Goal: Book appointment/travel/reservation

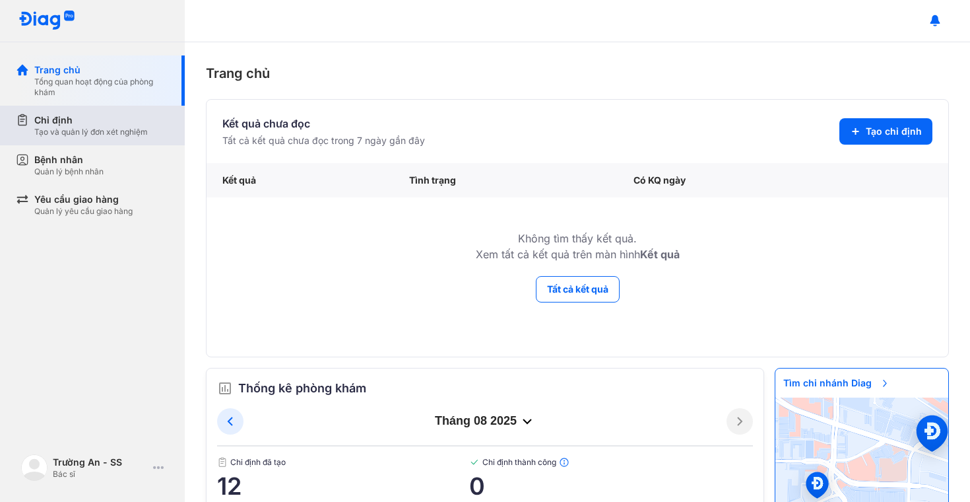
click at [126, 129] on div "Tạo và quản lý đơn xét nghiệm" at bounding box center [91, 132] width 114 height 11
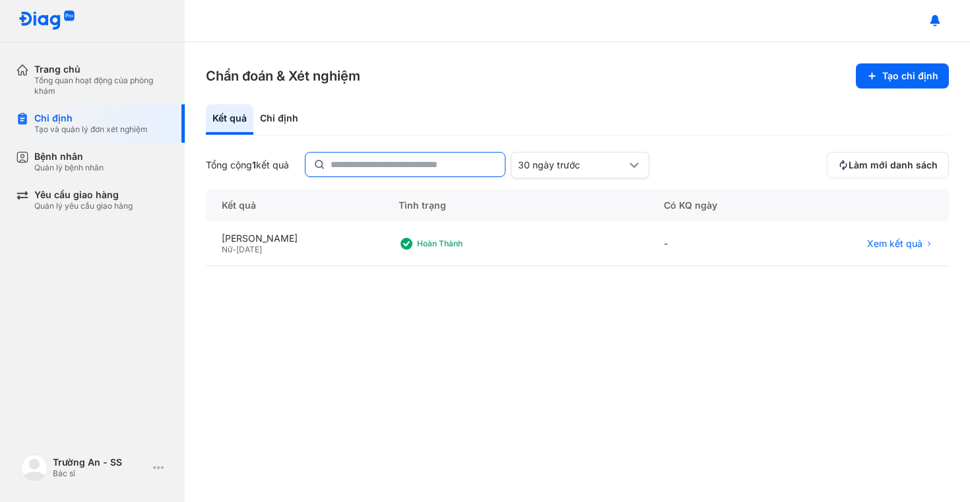
click at [426, 165] on input "text" at bounding box center [414, 164] width 166 height 24
type input "*"
click at [293, 294] on div "‌ ‌" at bounding box center [392, 292] width 372 height 46
click at [304, 249] on div "Nữ - 18/03/1997" at bounding box center [294, 249] width 145 height 11
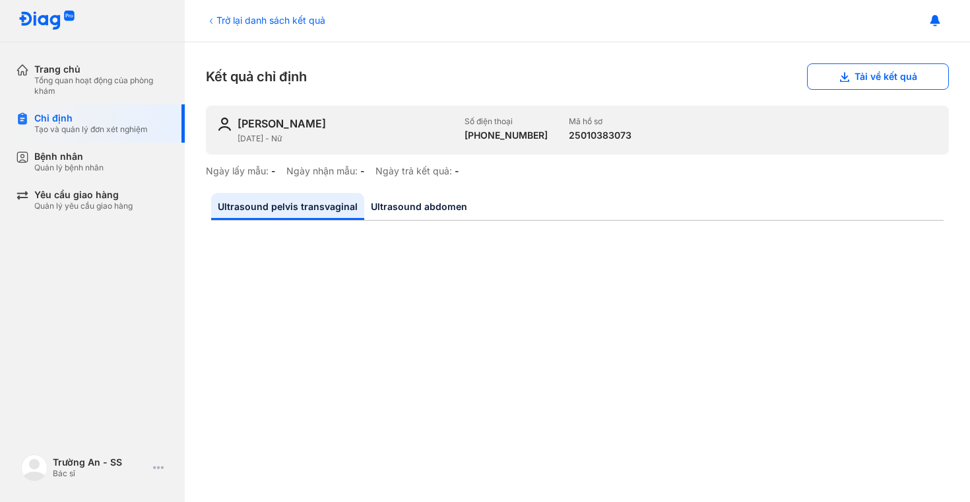
click at [300, 20] on div "Trở lại danh sách kết quả" at bounding box center [265, 20] width 119 height 14
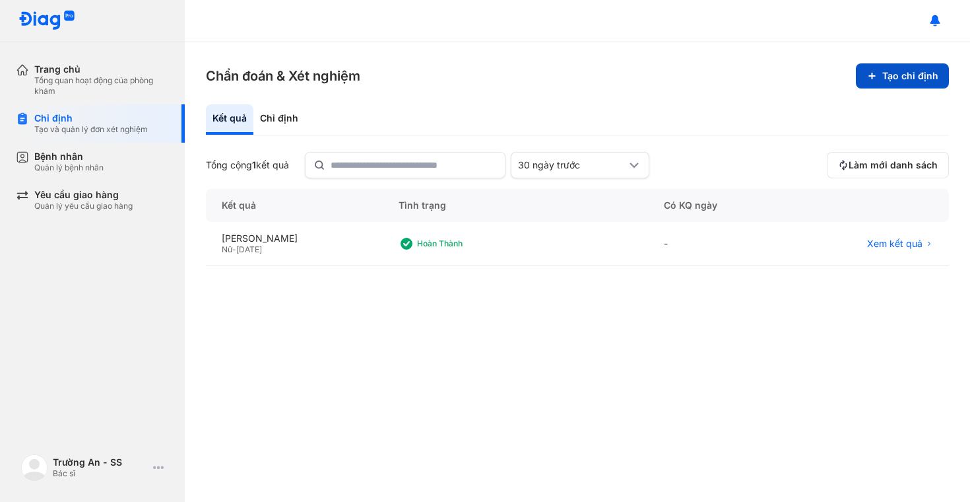
click at [902, 63] on button "Tạo chỉ định" at bounding box center [902, 75] width 93 height 25
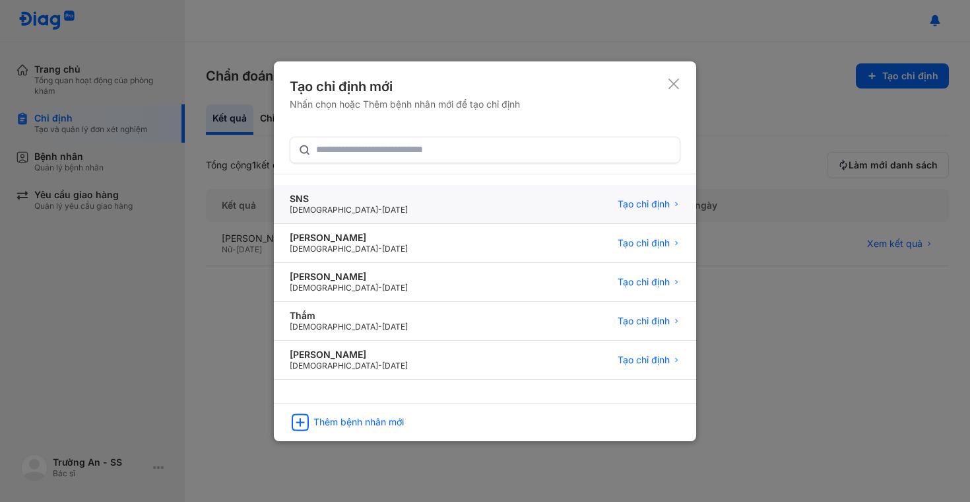
click at [403, 203] on div "SNS Female - 01/01/1998 Tạo chỉ định" at bounding box center [485, 204] width 422 height 39
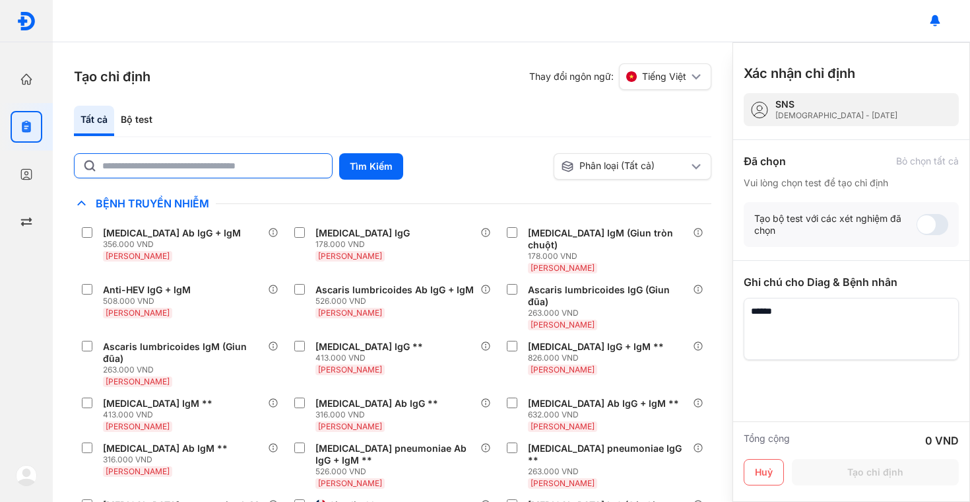
click at [207, 172] on input "text" at bounding box center [213, 166] width 222 height 24
type input "**********"
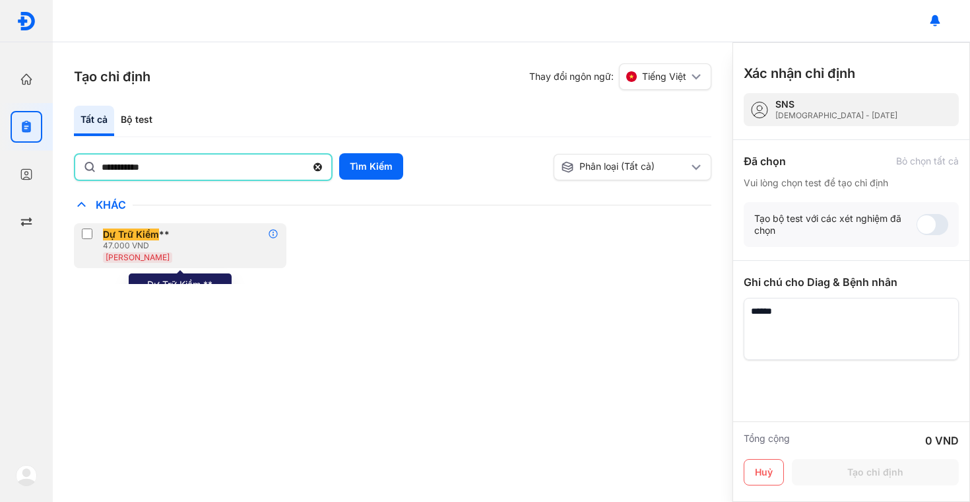
click at [269, 236] on icon at bounding box center [273, 233] width 11 height 11
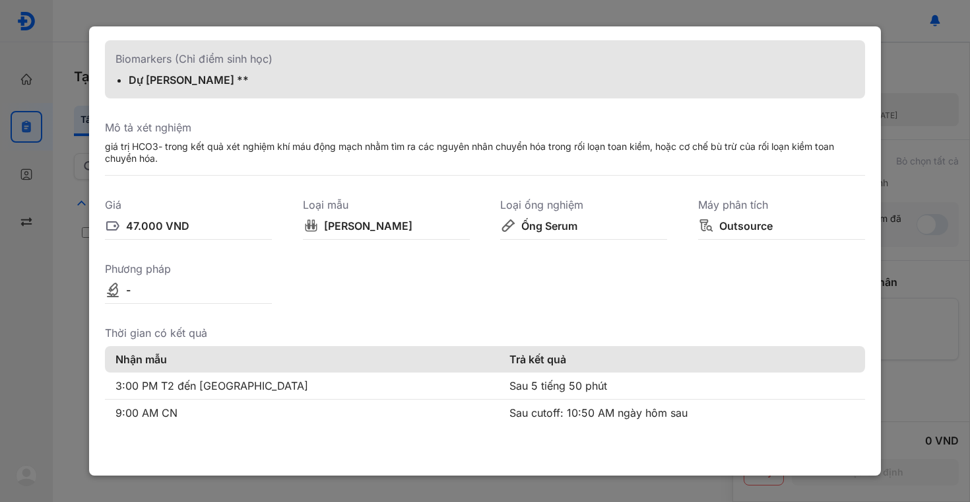
scroll to position [49, 0]
click at [149, 407] on td "9:00 AM CN" at bounding box center [302, 412] width 394 height 27
